Goal: Information Seeking & Learning: Learn about a topic

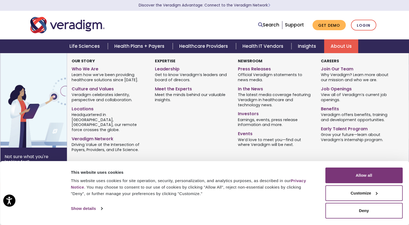
click at [335, 49] on link "About Us" at bounding box center [341, 46] width 34 height 14
click at [172, 69] on link "Leadership" at bounding box center [192, 68] width 75 height 8
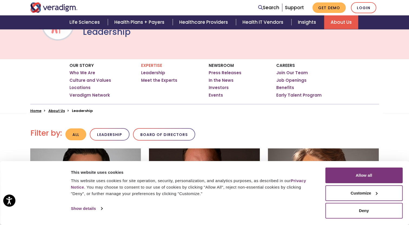
scroll to position [54, 0]
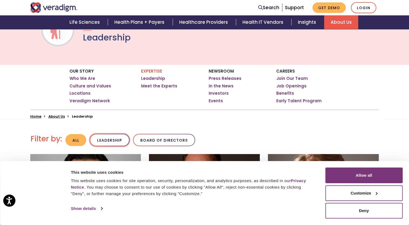
click at [109, 141] on button "Leadership" at bounding box center [110, 140] width 40 height 13
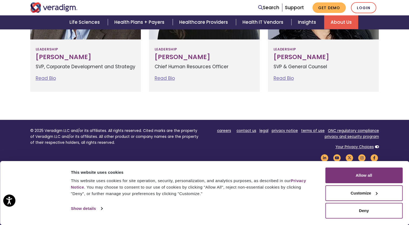
scroll to position [407, 0]
